Goal: Information Seeking & Learning: Learn about a topic

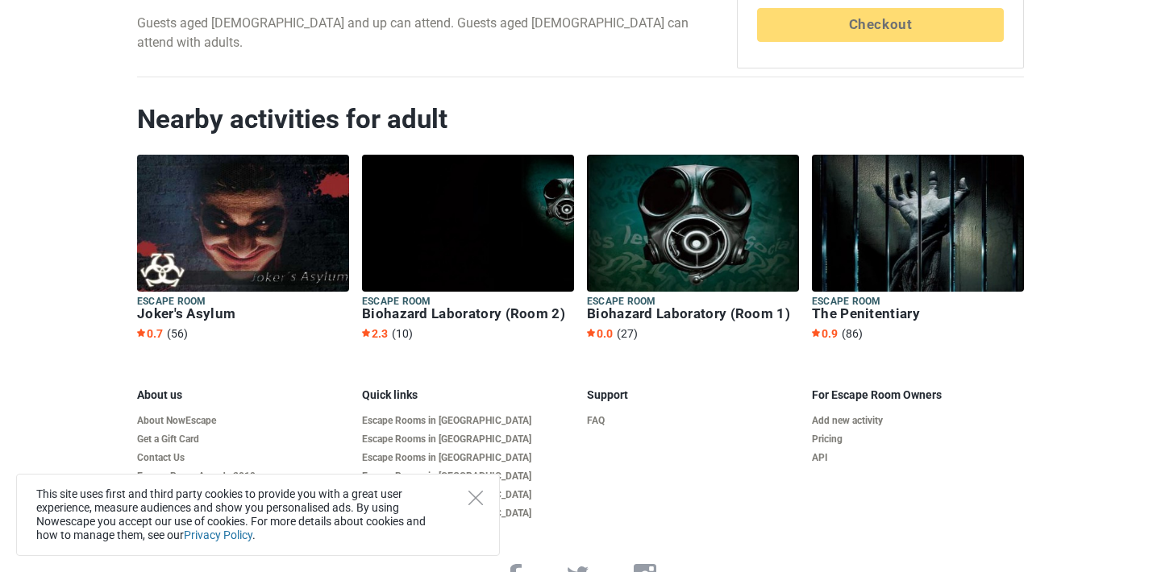
scroll to position [2172, 0]
click at [629, 327] on span "(27)" at bounding box center [627, 333] width 21 height 13
click at [176, 327] on span "(56)" at bounding box center [177, 333] width 21 height 13
click at [854, 327] on span "(86)" at bounding box center [851, 333] width 21 height 13
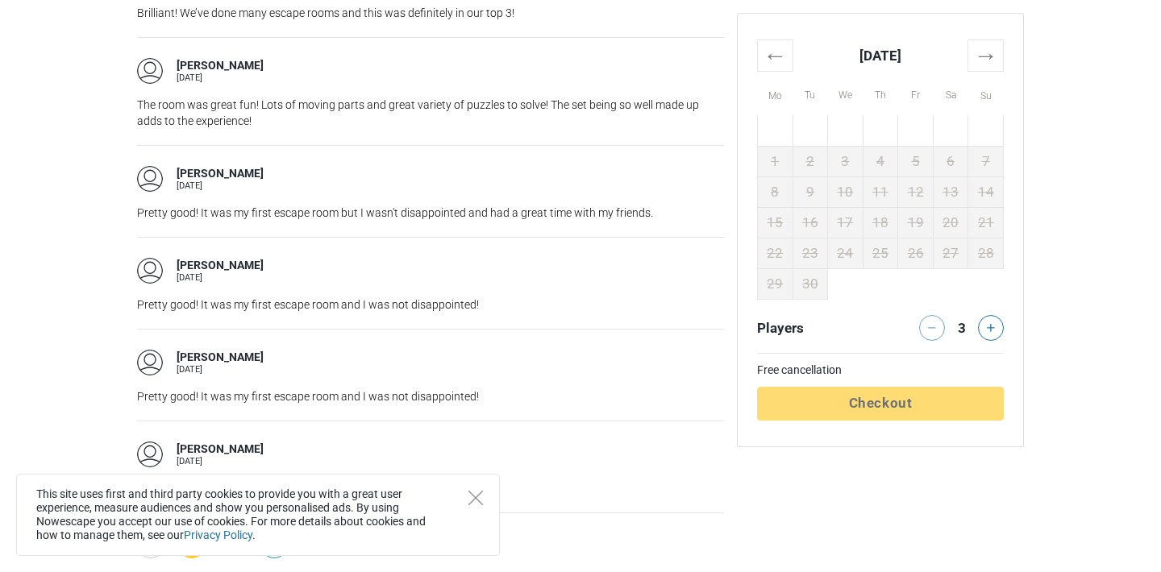
scroll to position [2686, 0]
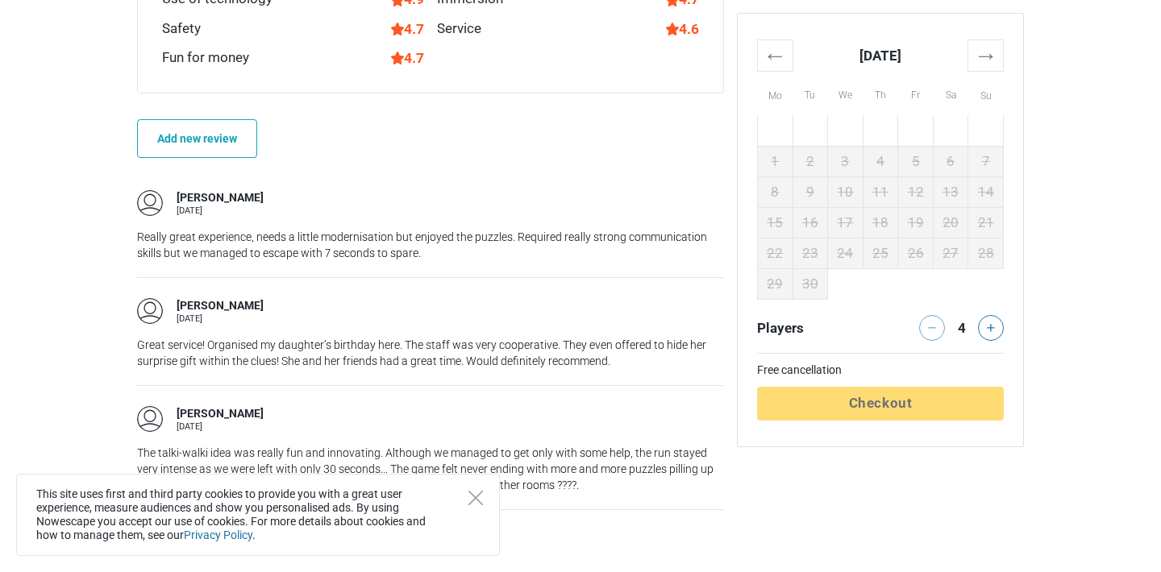
scroll to position [2302, 0]
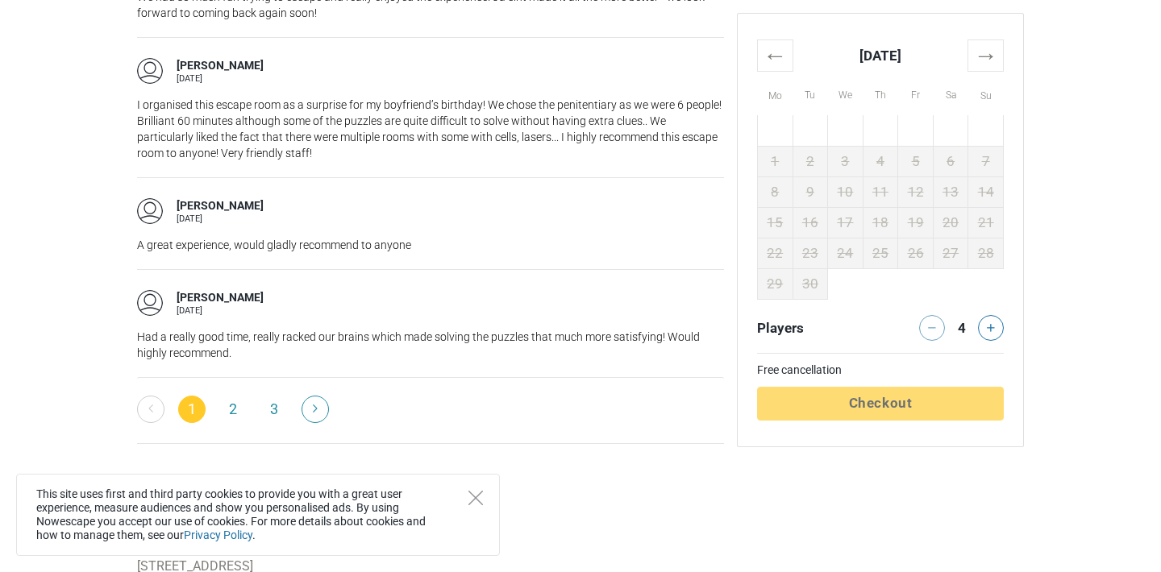
scroll to position [3645, 0]
